Goal: Task Accomplishment & Management: Use online tool/utility

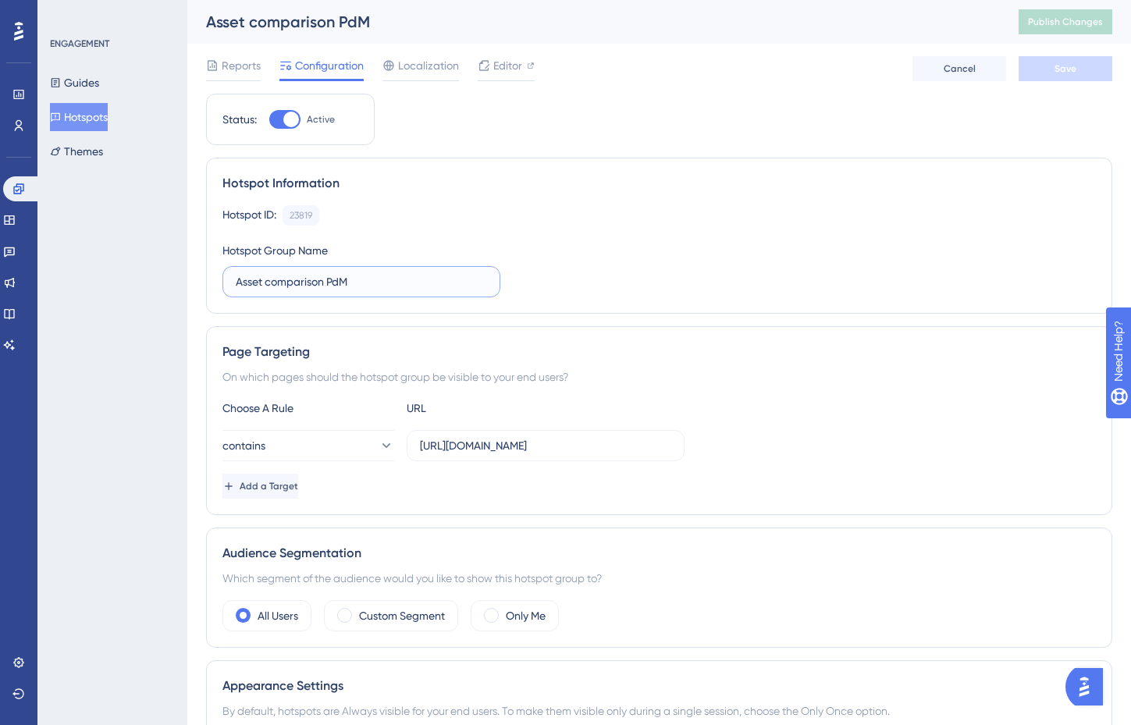
click at [317, 289] on input "Asset comparison PdM" at bounding box center [361, 281] width 251 height 17
click at [503, 226] on div "✨ Save My Spot!✨" at bounding box center [573, 331] width 1142 height 737
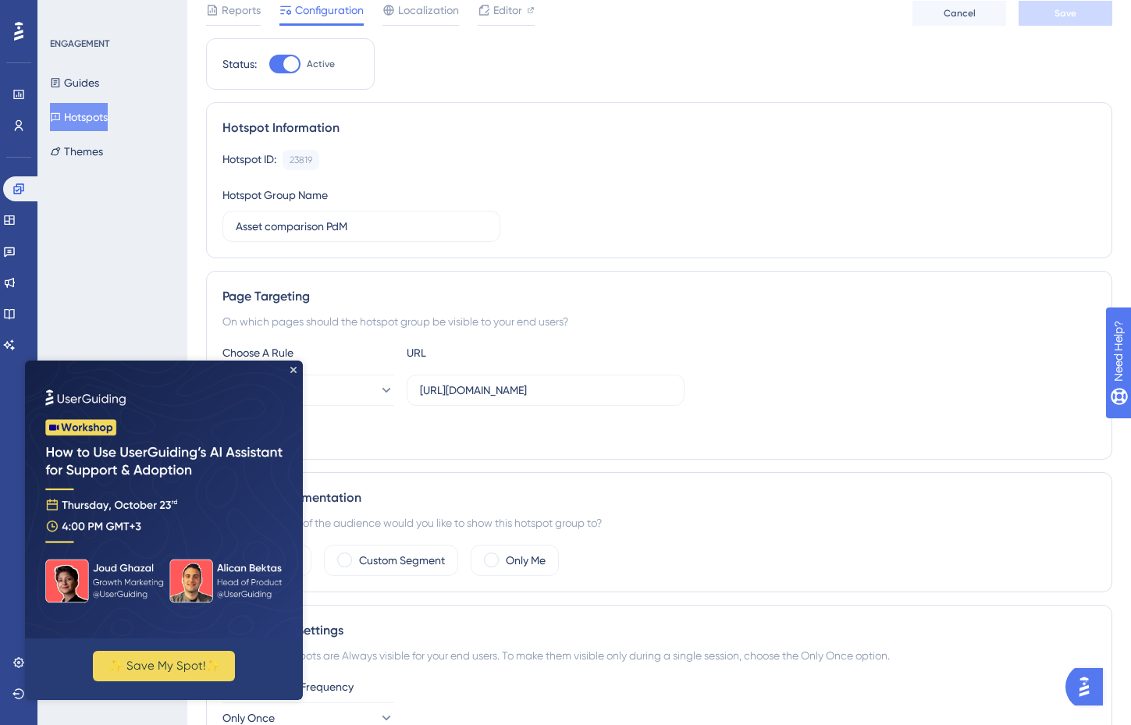
scroll to position [34, 0]
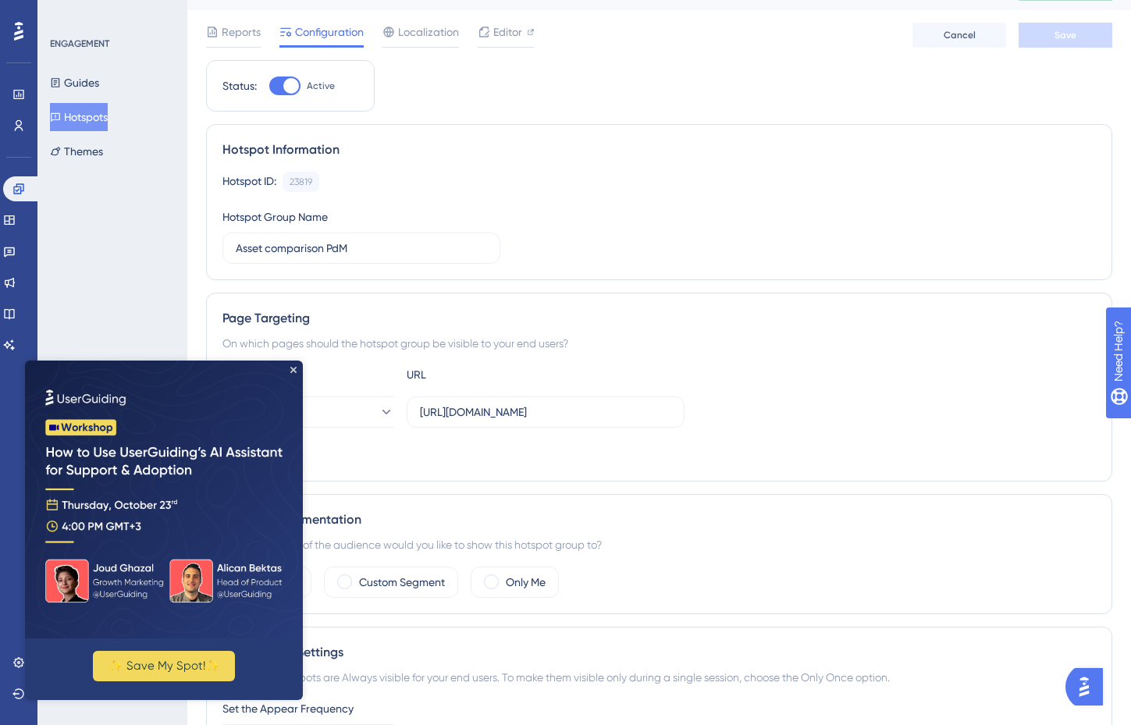
click at [502, 375] on div "URL" at bounding box center [493, 374] width 172 height 19
click at [500, 421] on label "https://app.sensorfact.nl/predictive-maintenance" at bounding box center [546, 411] width 278 height 31
click at [500, 421] on input "https://app.sensorfact.nl/predictive-maintenance" at bounding box center [545, 411] width 251 height 17
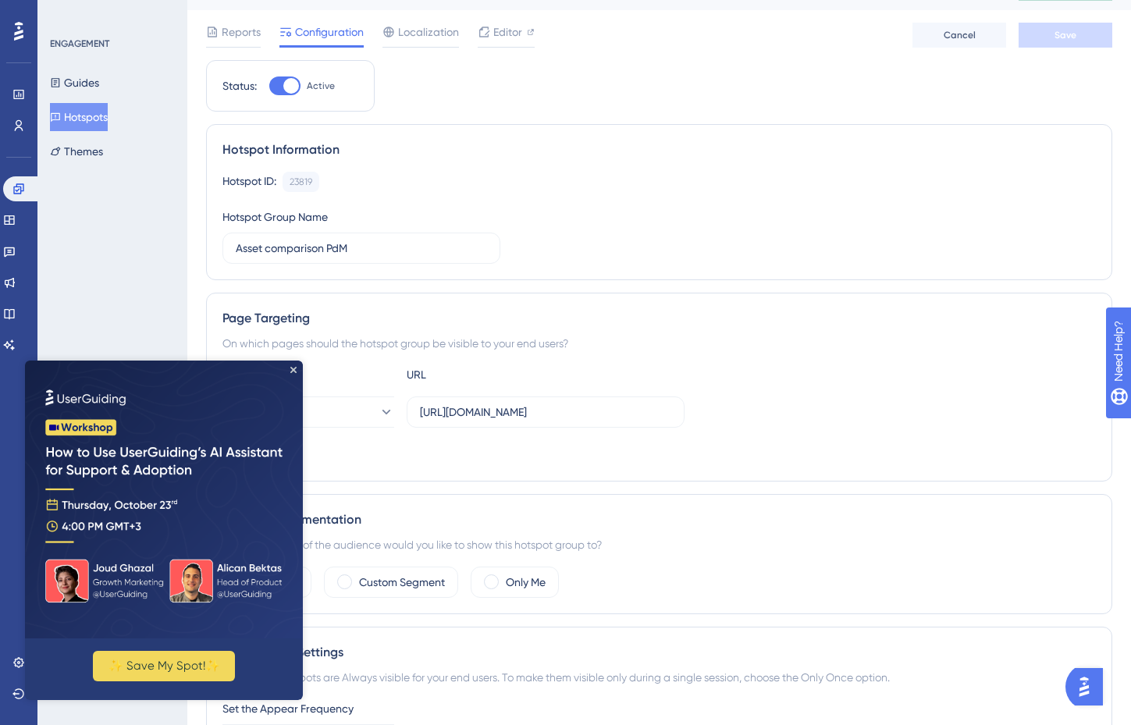
click at [518, 446] on div "Add a Target" at bounding box center [658, 452] width 873 height 25
click at [289, 370] on img at bounding box center [164, 500] width 278 height 278
click at [293, 368] on icon "Close Preview" at bounding box center [293, 370] width 6 height 6
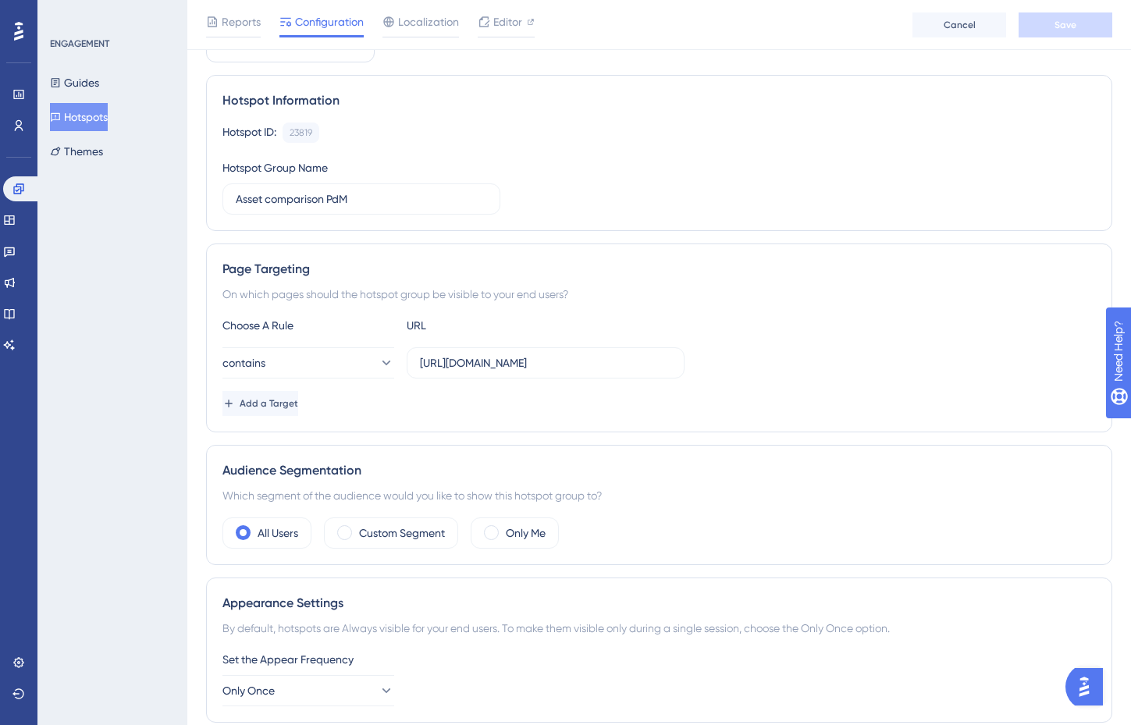
scroll to position [0, 0]
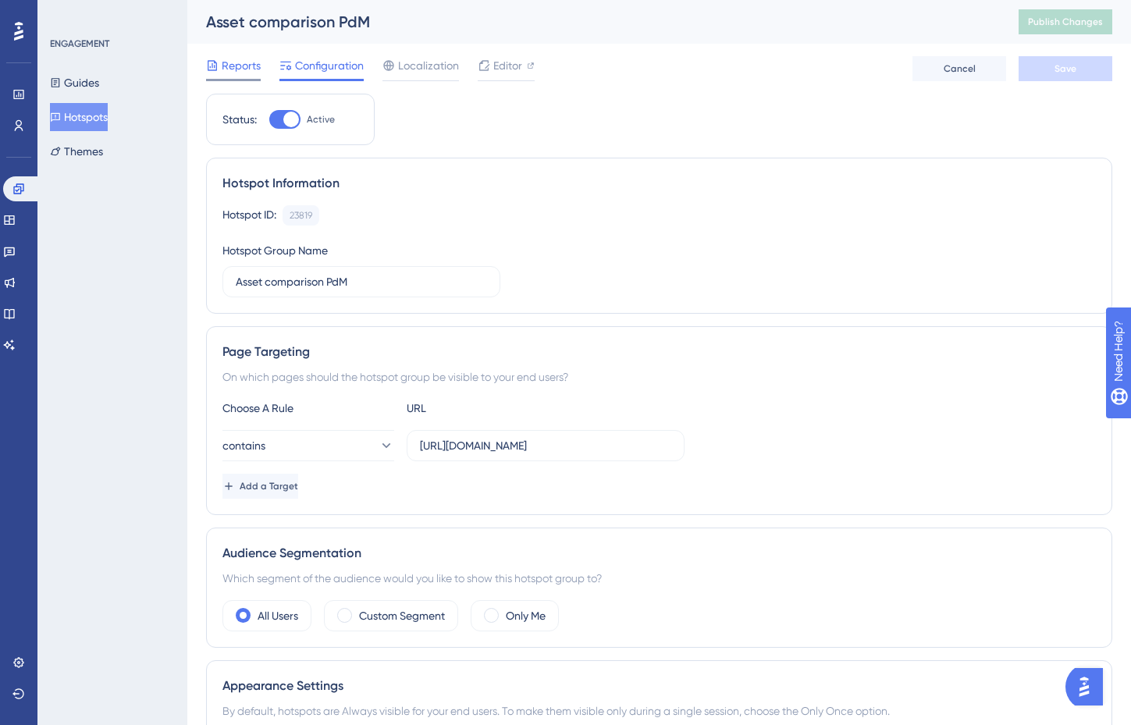
click at [235, 69] on span "Reports" at bounding box center [241, 65] width 39 height 19
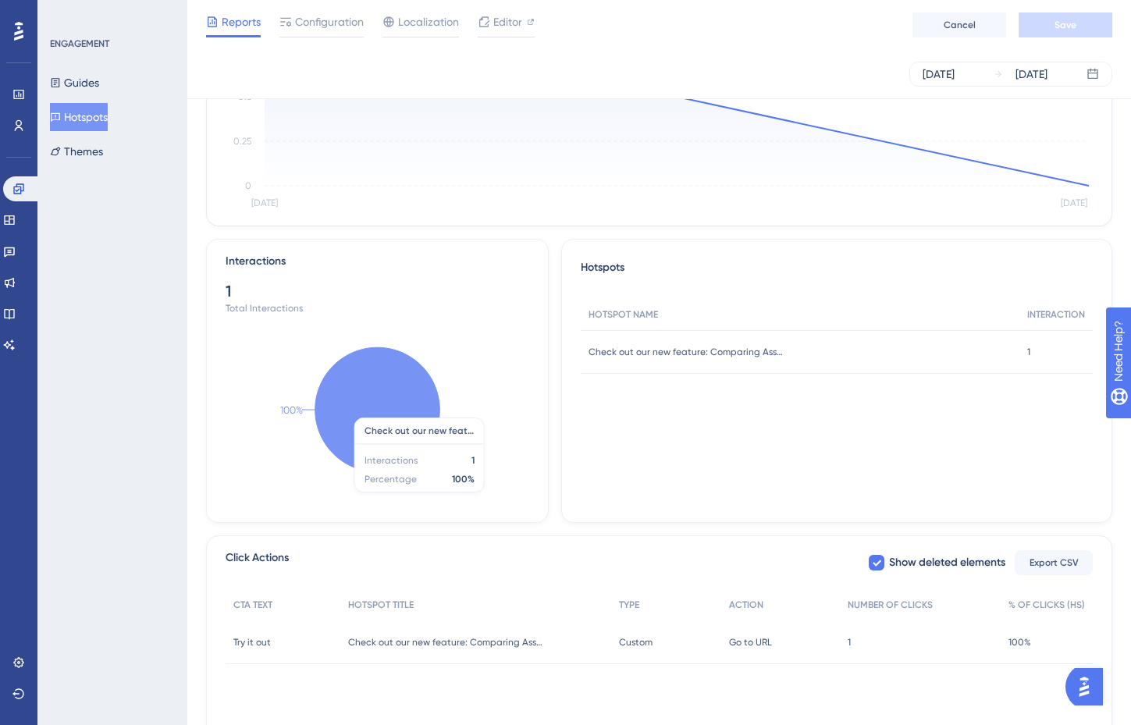
scroll to position [279, 0]
